Goal: Find specific page/section: Find specific page/section

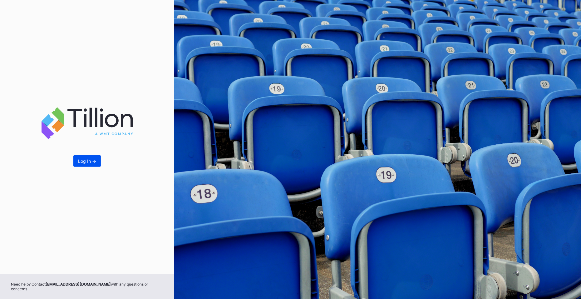
click at [85, 161] on div "Log In ->" at bounding box center [87, 160] width 18 height 5
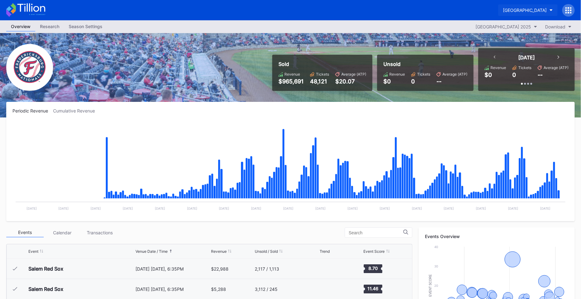
click at [526, 13] on button "[GEOGRAPHIC_DATA]" at bounding box center [527, 10] width 59 height 12
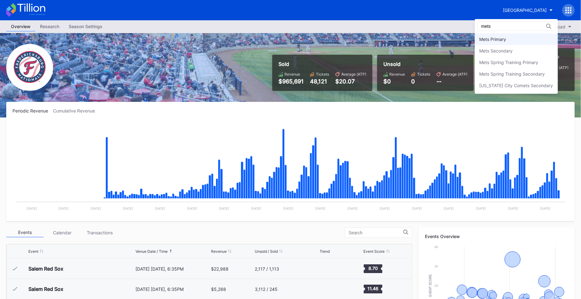
type input "mets"
click at [492, 37] on div "Mets Primary" at bounding box center [493, 39] width 27 height 5
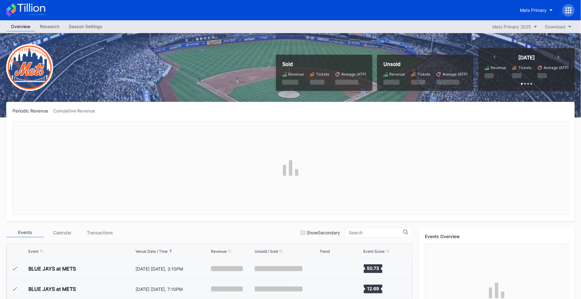
scroll to position [1502, 0]
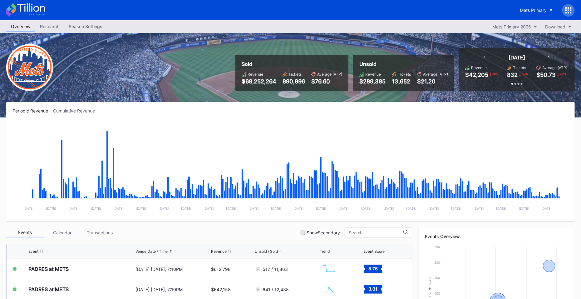
click at [566, 155] on rect "Chart title" at bounding box center [290, 168] width 556 height 94
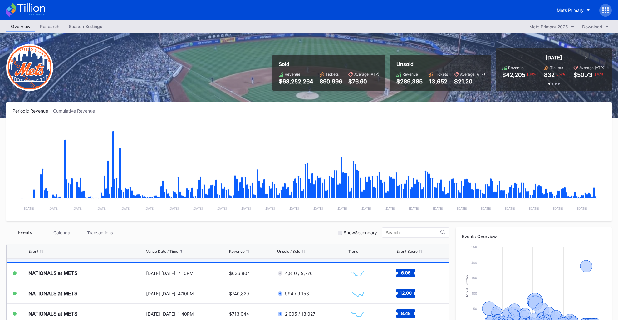
scroll to position [1562, 0]
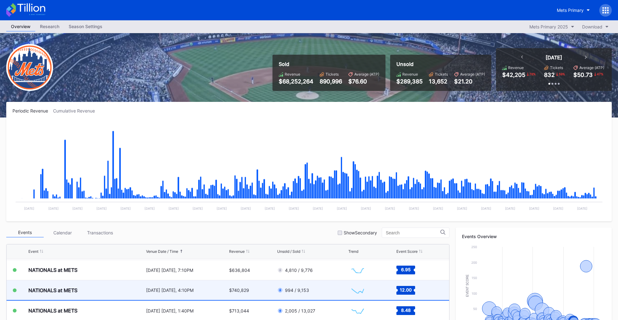
click at [183, 293] on div "[DATE] [DATE], 4:10PM" at bounding box center [187, 290] width 82 height 20
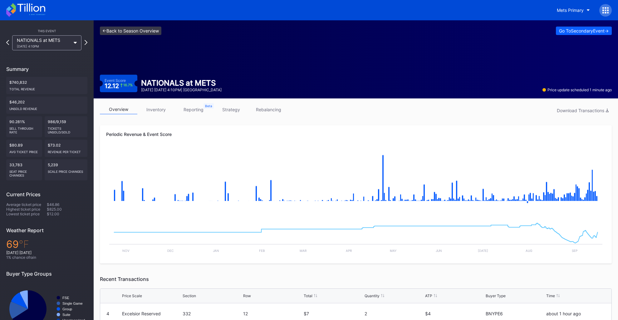
click at [143, 33] on link "<- Back to Season Overview" at bounding box center [131, 31] width 62 height 8
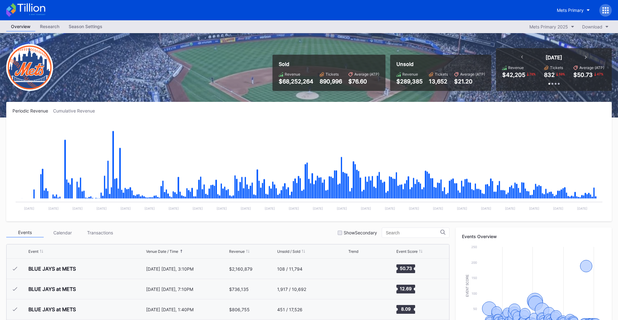
scroll to position [1502, 0]
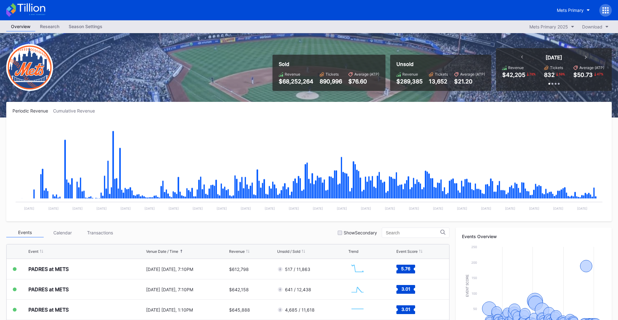
click at [91, 27] on div "Season Settings" at bounding box center [85, 26] width 43 height 9
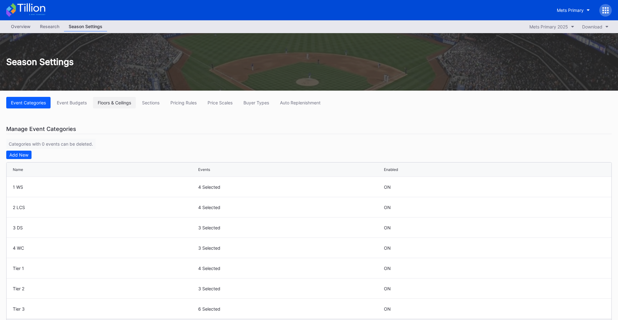
click at [109, 103] on div "Floors & Ceilings" at bounding box center [114, 102] width 33 height 5
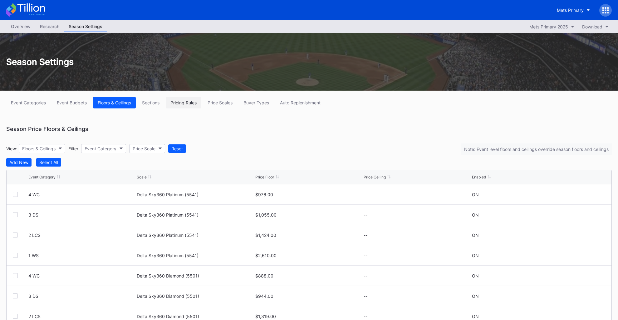
click at [192, 104] on div "Pricing Rules" at bounding box center [184, 102] width 26 height 5
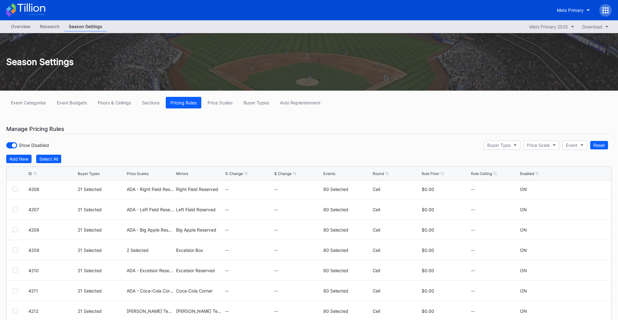
scroll to position [105, 0]
click at [257, 106] on button "Buyer Types" at bounding box center [256, 103] width 35 height 12
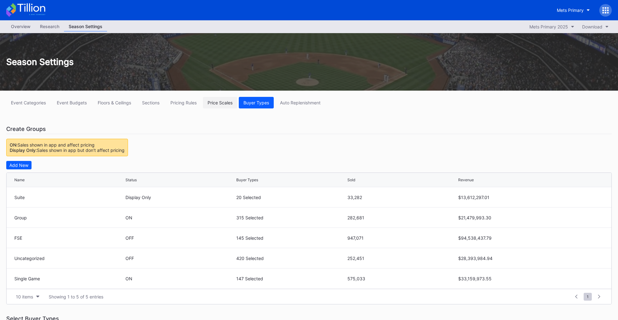
click at [226, 107] on button "Price Scales" at bounding box center [220, 103] width 34 height 12
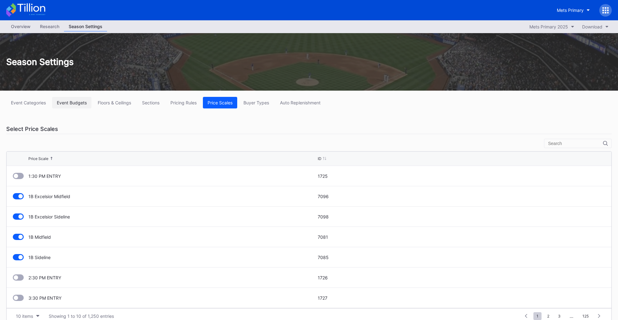
click at [91, 103] on button "Event Budgets" at bounding box center [71, 103] width 39 height 12
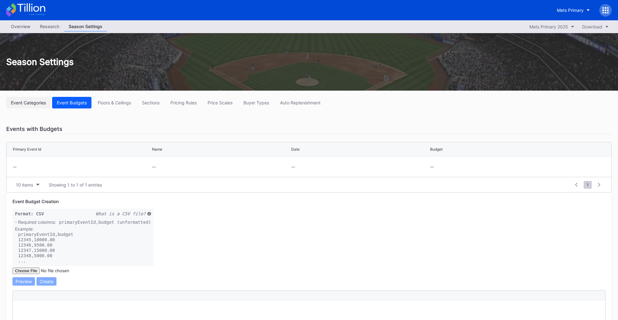
click at [35, 103] on div "Event Categories" at bounding box center [28, 102] width 35 height 5
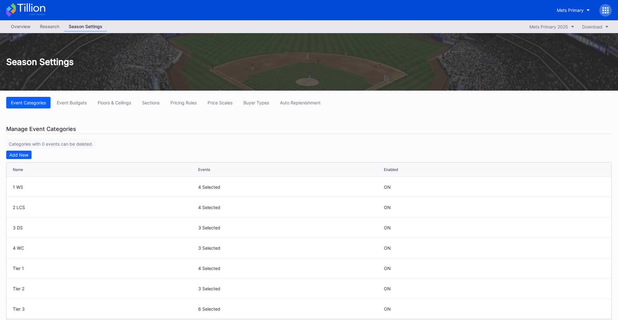
click at [21, 29] on div "Overview" at bounding box center [20, 26] width 29 height 9
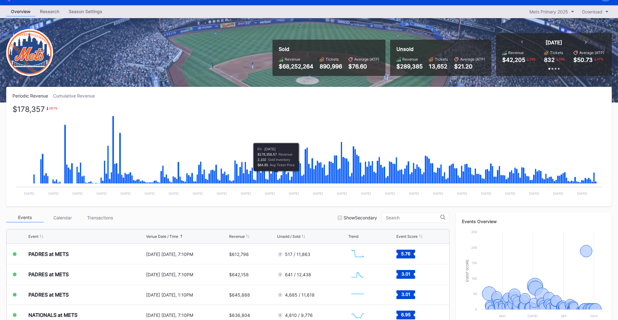
scroll to position [16, 0]
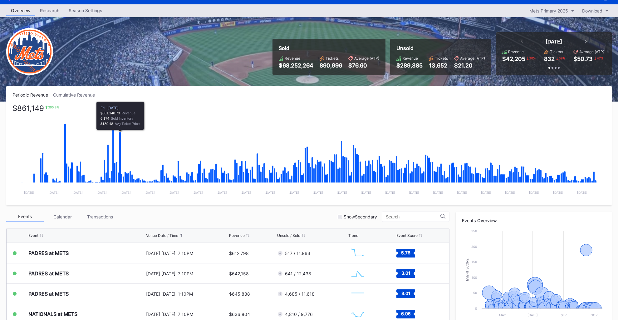
click at [95, 95] on div "Cumulative Revenue" at bounding box center [76, 94] width 47 height 5
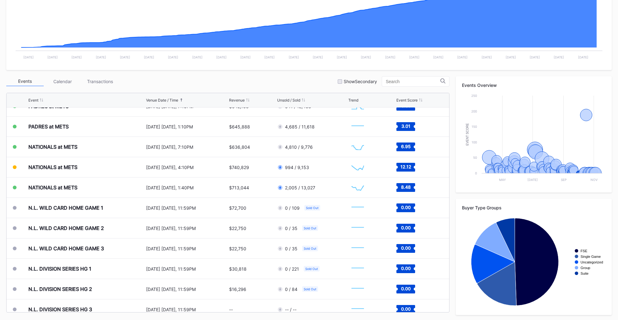
scroll to position [152, 0]
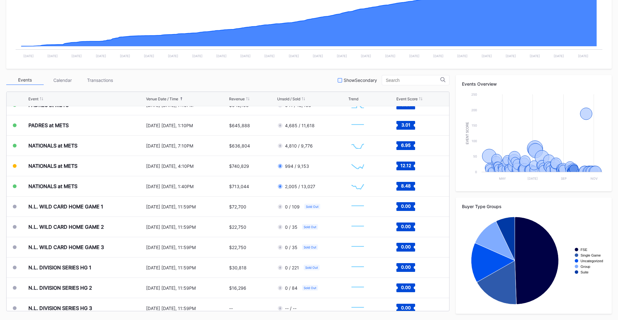
click at [351, 81] on div "Show Secondary" at bounding box center [357, 79] width 39 height 5
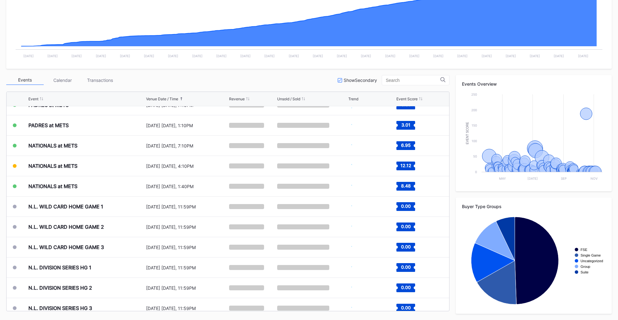
scroll to position [1502, 0]
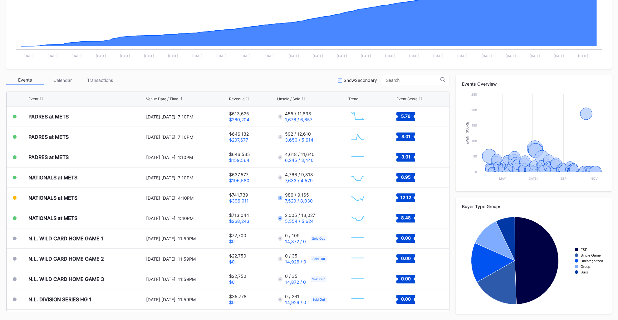
click at [548, 77] on div "Events Overview Created with Highcharts 11.2.0 Event Score Chart title May [DAT…" at bounding box center [534, 133] width 156 height 116
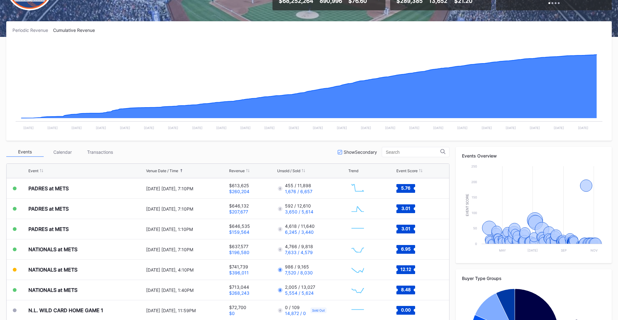
scroll to position [86, 0]
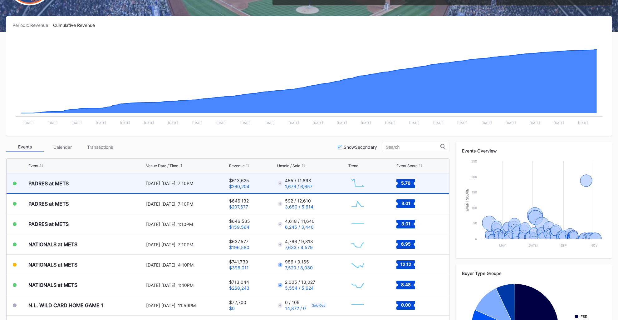
click at [174, 185] on div "[DATE] [DATE], 7:10PM" at bounding box center [187, 183] width 82 height 20
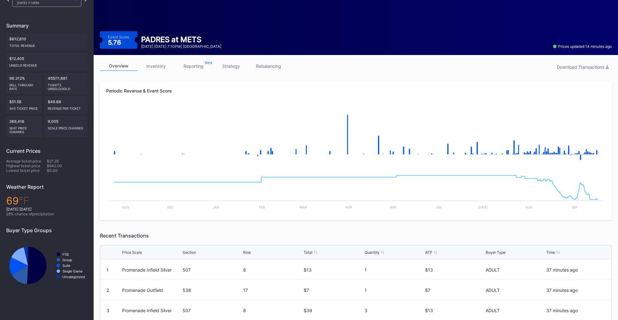
scroll to position [43, 0]
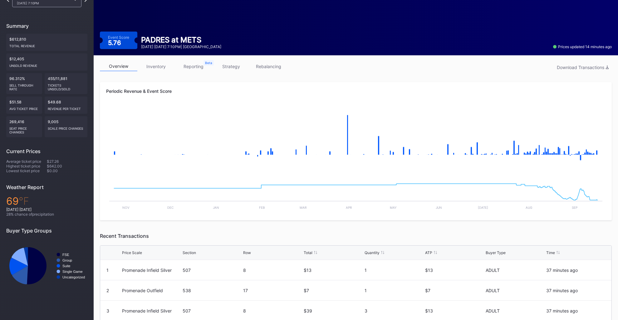
click at [186, 64] on link "reporting" at bounding box center [193, 67] width 37 height 10
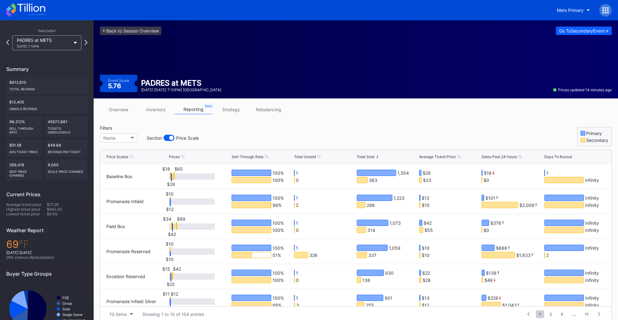
click at [149, 112] on link "inventory" at bounding box center [155, 110] width 37 height 10
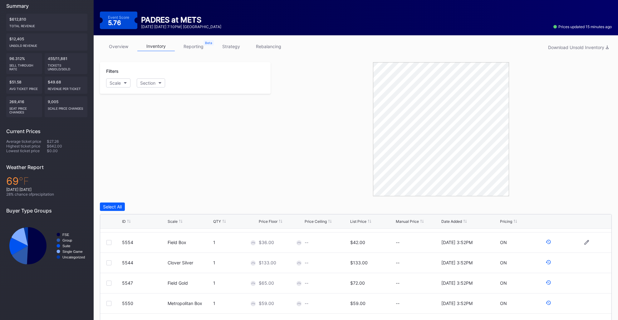
scroll to position [38, 0]
click at [547, 281] on icon at bounding box center [548, 281] width 5 height 4
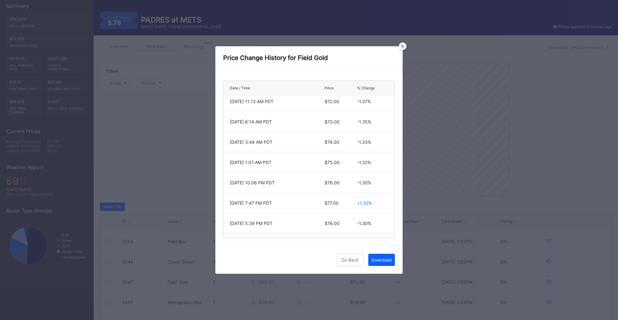
scroll to position [0, 0]
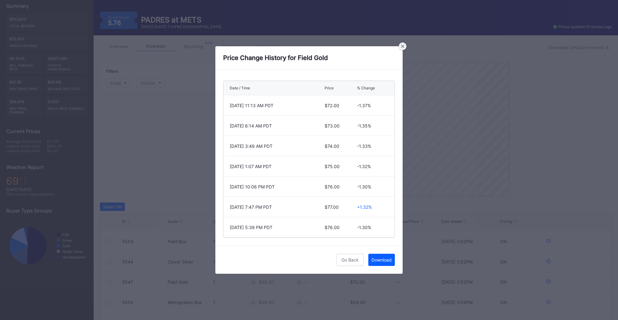
click at [402, 47] on icon at bounding box center [402, 46] width 3 height 3
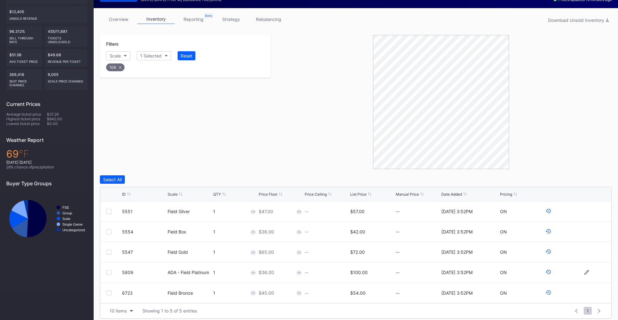
scroll to position [95, 0]
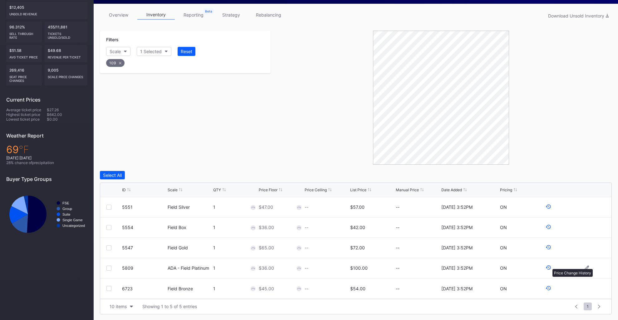
click at [550, 265] on icon at bounding box center [549, 268] width 6 height 6
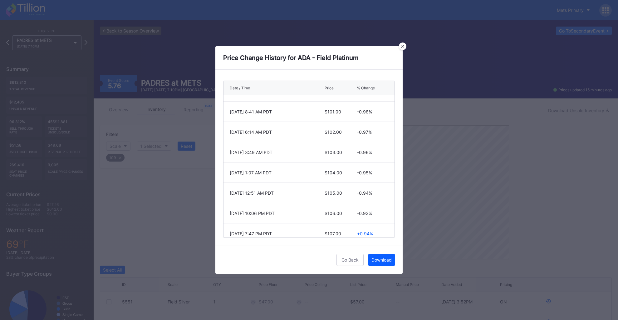
scroll to position [19, 0]
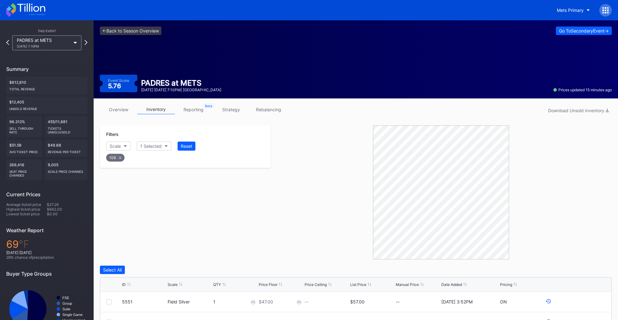
click at [121, 158] on icon at bounding box center [120, 157] width 2 height 2
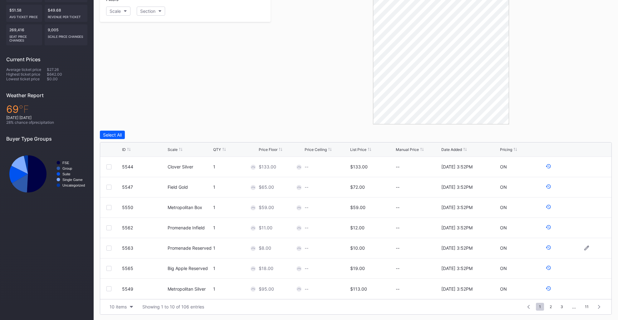
scroll to position [135, 0]
click at [186, 299] on div "Showing 1 to 10 of 106 entries" at bounding box center [173, 306] width 62 height 5
click at [131, 299] on button "10 items" at bounding box center [121, 306] width 30 height 8
click at [124, 282] on div "100 items" at bounding box center [121, 279] width 30 height 12
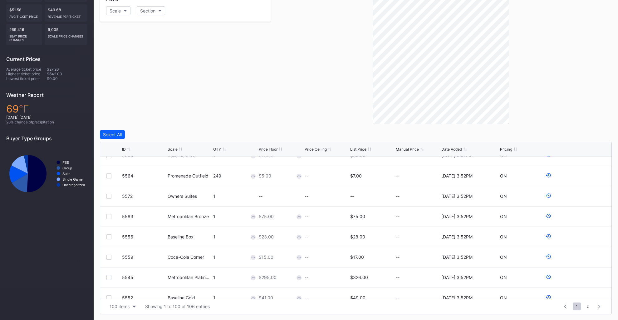
scroll to position [235, 0]
click at [550, 237] on icon at bounding box center [548, 236] width 5 height 4
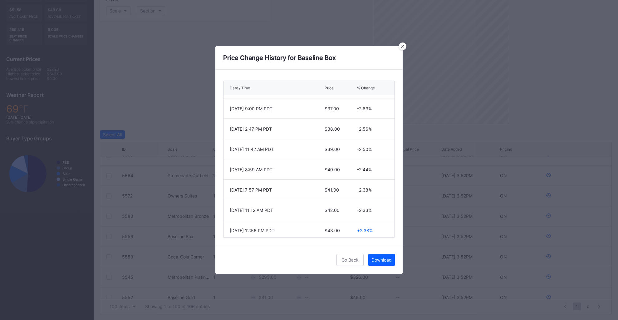
scroll to position [222, 0]
click at [402, 48] on icon at bounding box center [402, 46] width 3 height 3
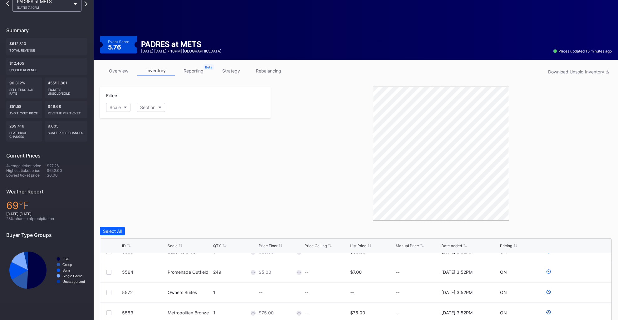
scroll to position [41, 0]
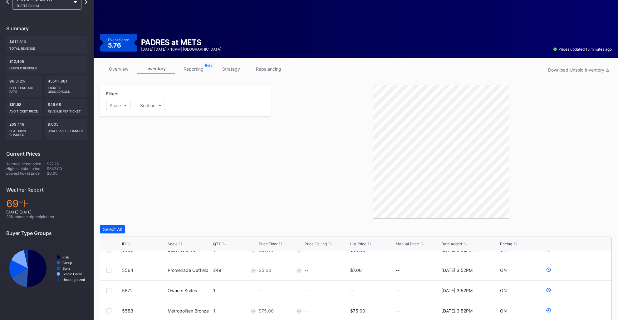
click at [234, 71] on link "strategy" at bounding box center [230, 69] width 37 height 10
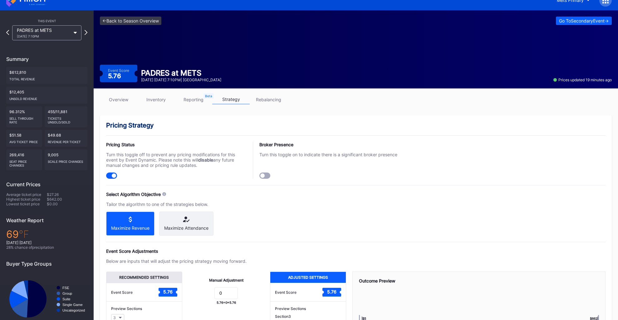
scroll to position [7, 0]
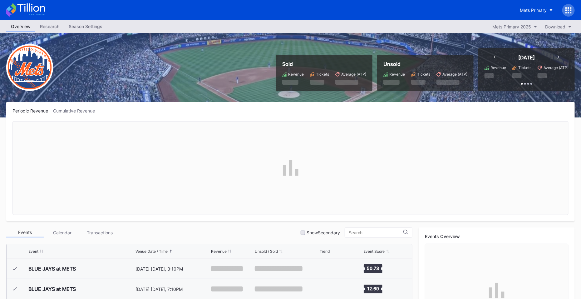
scroll to position [1502, 0]
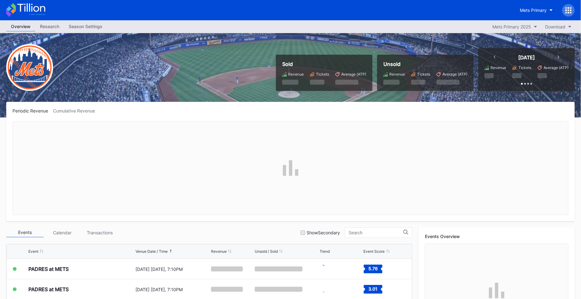
click at [567, 13] on div at bounding box center [568, 10] width 12 height 12
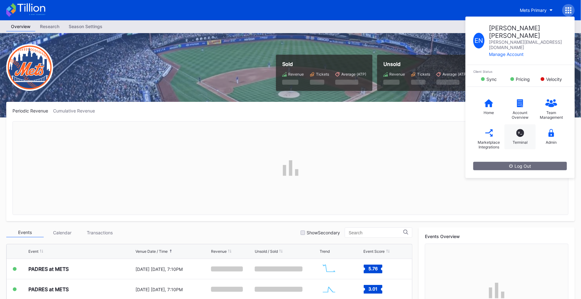
click at [521, 129] on div "T_" at bounding box center [521, 133] width 8 height 8
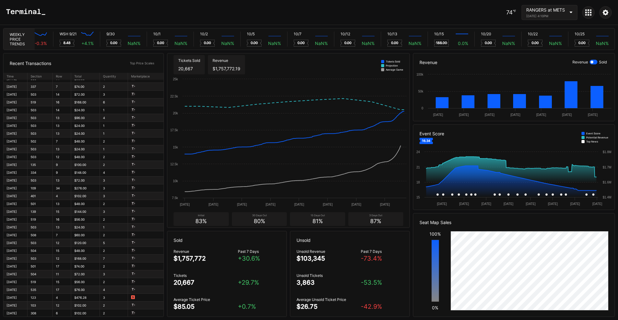
scroll to position [52, 0]
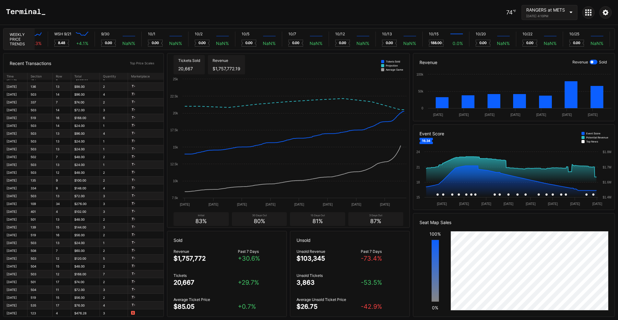
click at [80, 221] on td "$48.00" at bounding box center [85, 219] width 29 height 8
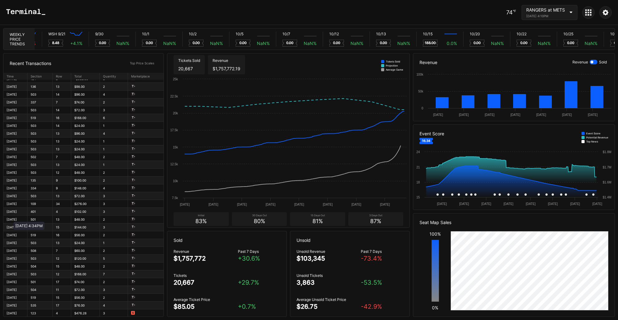
click at [11, 219] on div "Sep 13" at bounding box center [15, 219] width 17 height 4
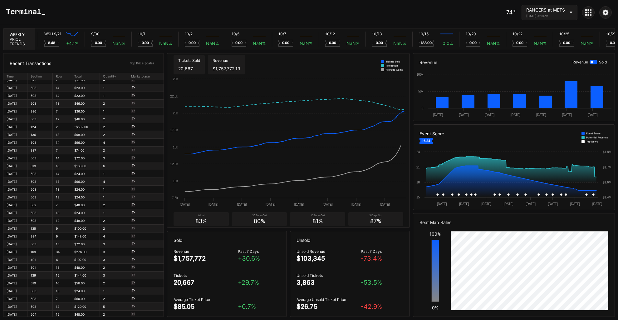
scroll to position [0, 0]
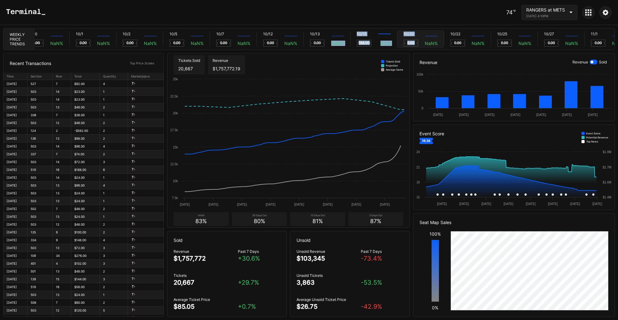
drag, startPoint x: 347, startPoint y: 38, endPoint x: 423, endPoint y: 40, distance: 76.2
click at [423, 40] on div "TOR 4/4 Created with Highcharts 11.2.0 50.73 0.0 % TOR 4/5 Created with Highcha…" at bounding box center [325, 38] width 580 height 21
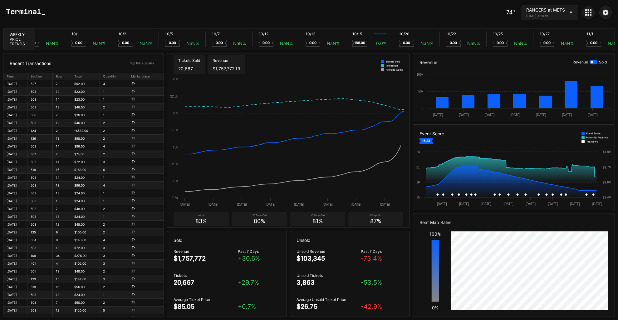
click at [418, 13] on div "74 ℉ RANGERS at METS September 13, 2025 4:10PM" at bounding box center [309, 12] width 618 height 25
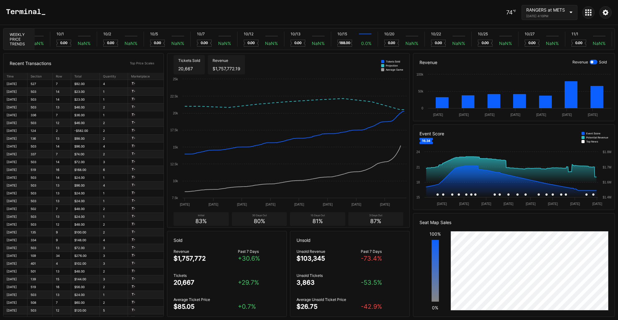
click at [571, 12] on icon at bounding box center [571, 13] width 3 height 2
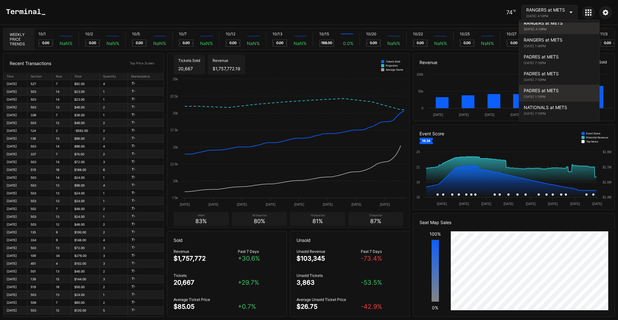
scroll to position [0, 3798]
click at [556, 92] on div "PADRES at METS September 18, 2025 1:10PM" at bounding box center [559, 93] width 80 height 17
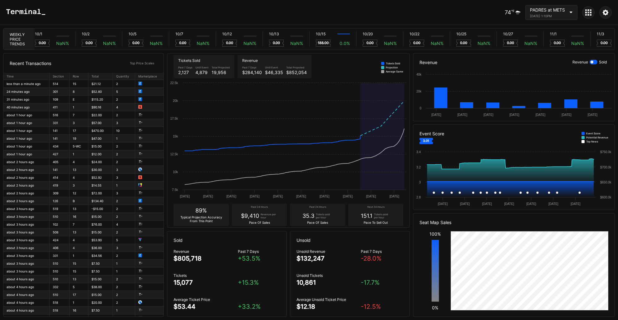
scroll to position [0, 3801]
